Goal: Information Seeking & Learning: Learn about a topic

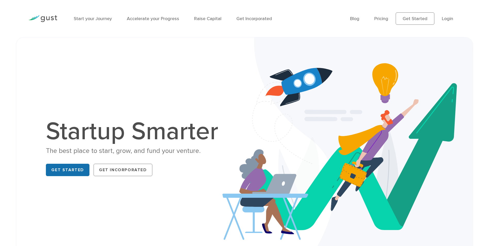
click at [63, 172] on link "Get Started" at bounding box center [68, 170] width 44 height 12
click at [388, 19] on link "Pricing" at bounding box center [381, 18] width 14 height 5
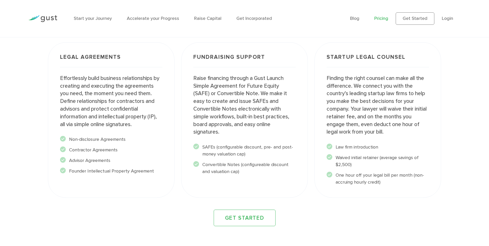
scroll to position [680, 0]
